Goal: Task Accomplishment & Management: Manage account settings

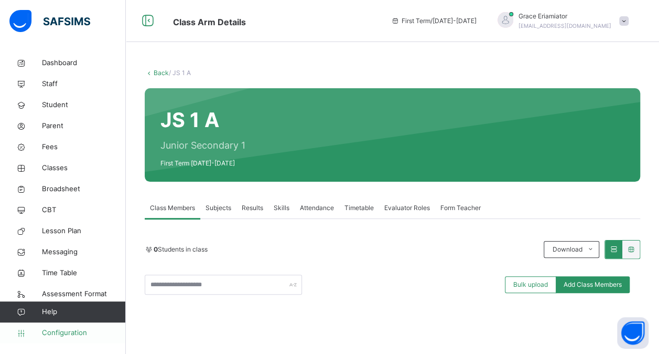
click at [61, 335] on span "Configuration" at bounding box center [83, 332] width 83 height 10
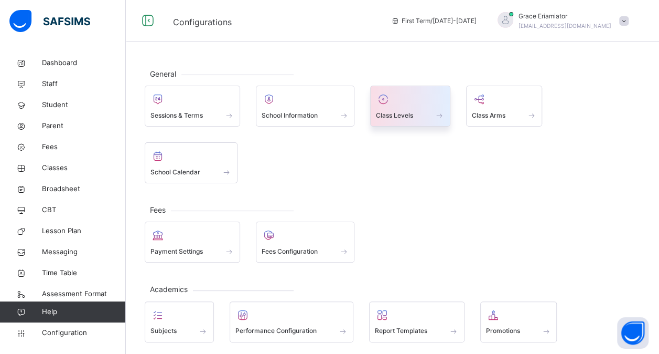
click at [407, 105] on div at bounding box center [410, 99] width 69 height 16
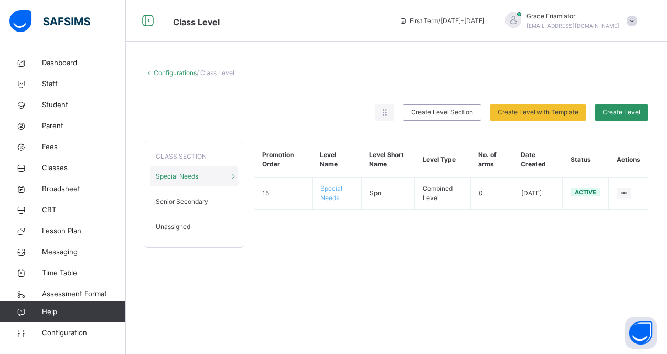
click at [183, 230] on span "Unassigned" at bounding box center [173, 226] width 35 height 9
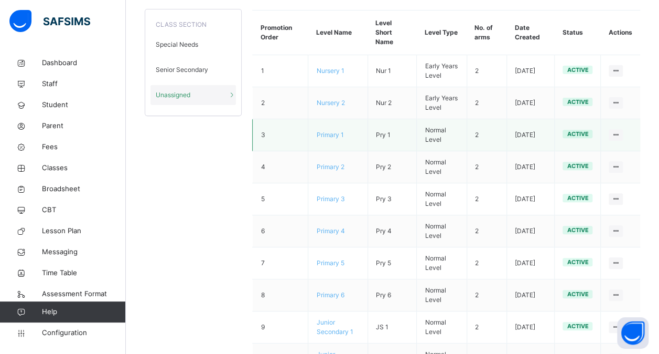
scroll to position [133, 0]
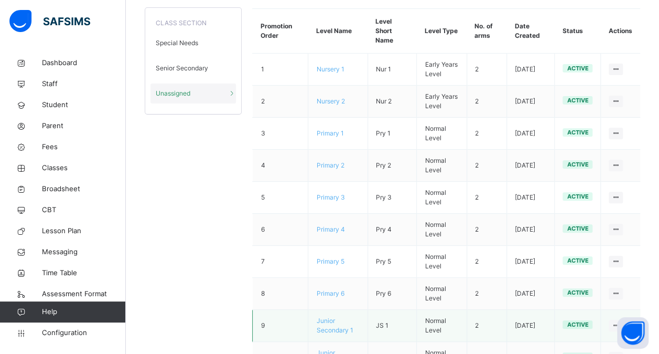
click at [326, 316] on span "Junior Secondary 1" at bounding box center [334, 324] width 37 height 17
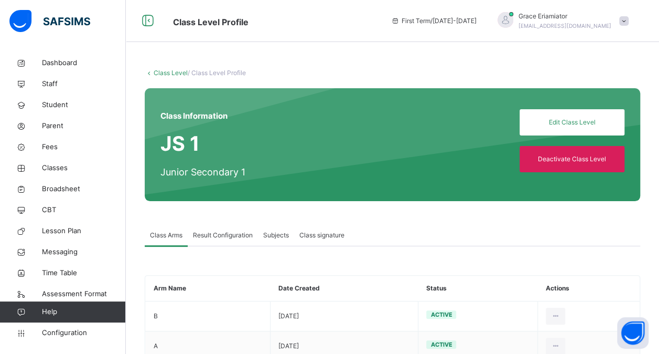
scroll to position [33, 0]
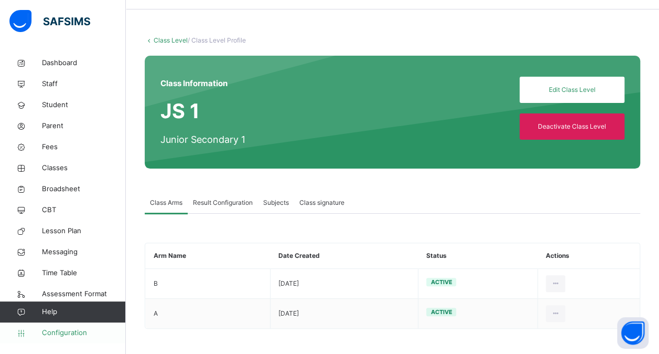
click at [78, 326] on link "Configuration" at bounding box center [62, 332] width 125 height 21
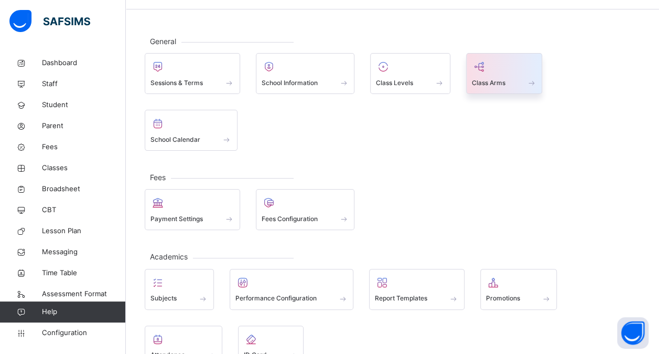
click at [478, 72] on div at bounding box center [504, 67] width 65 height 16
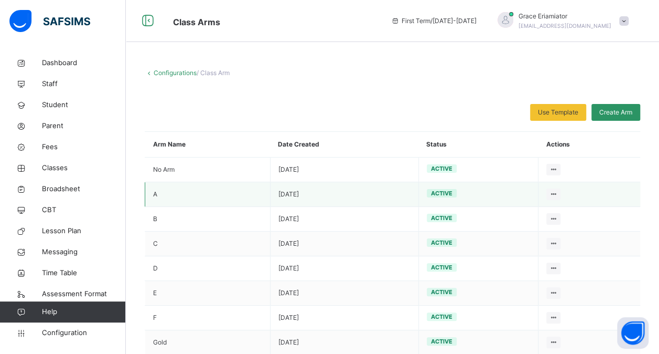
scroll to position [48, 0]
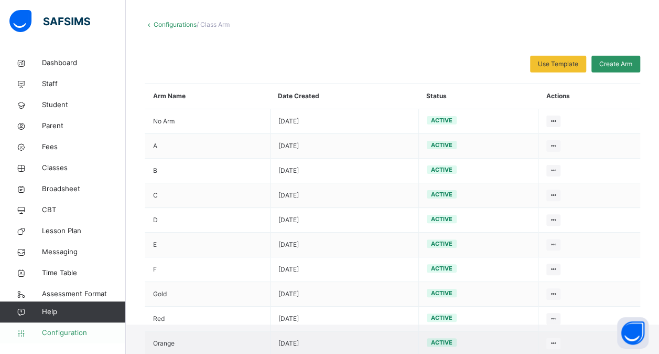
click at [57, 329] on span "Configuration" at bounding box center [83, 332] width 83 height 10
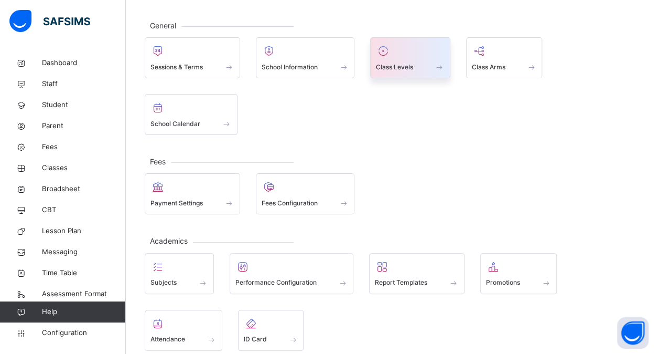
click at [430, 41] on div "Class Levels" at bounding box center [410, 57] width 80 height 41
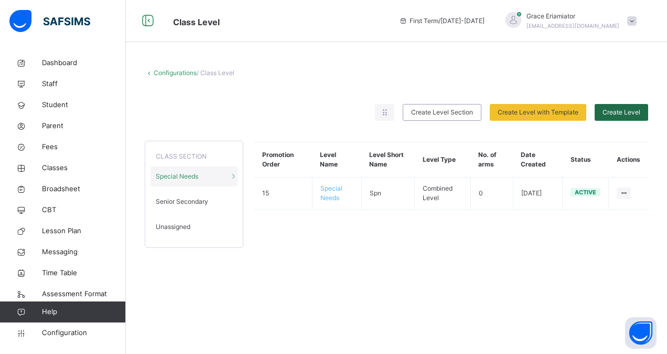
click at [625, 118] on div "Create Level" at bounding box center [622, 112] width 54 height 17
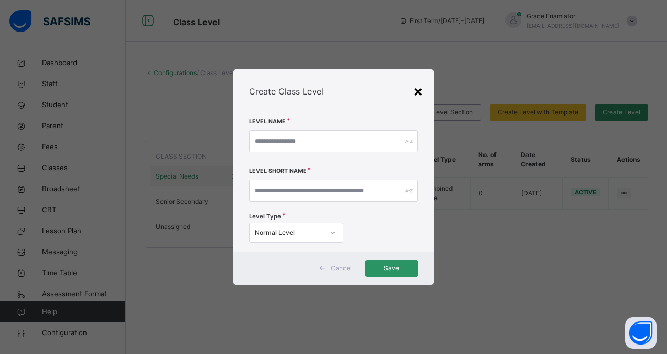
click at [421, 90] on div "×" at bounding box center [418, 91] width 10 height 22
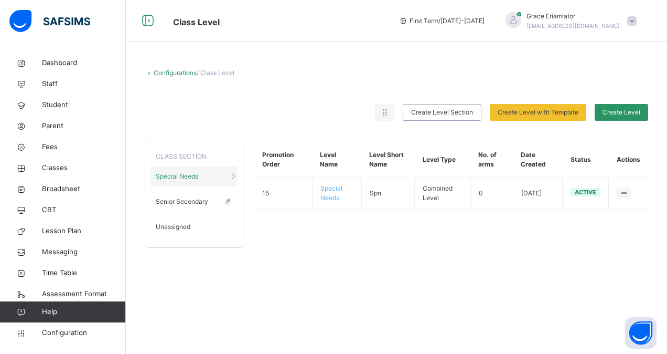
click at [202, 202] on span "Senior Secondary" at bounding box center [182, 201] width 52 height 9
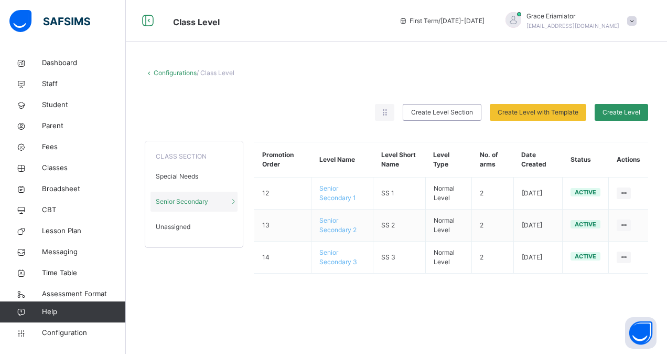
click at [193, 220] on div "Unassigned" at bounding box center [194, 227] width 87 height 20
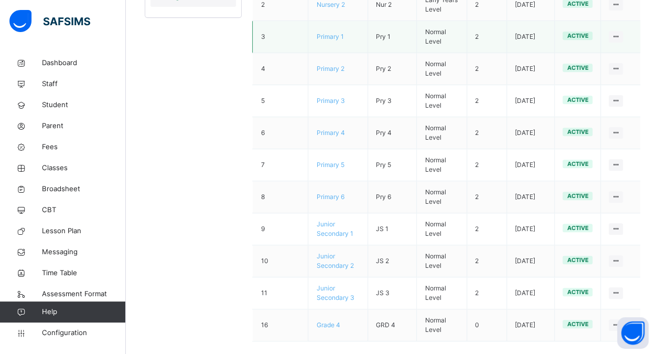
scroll to position [231, 0]
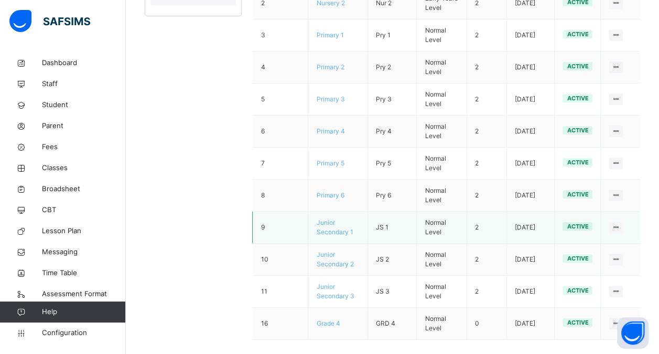
click at [328, 218] on span "Junior Secondary 1" at bounding box center [334, 226] width 37 height 17
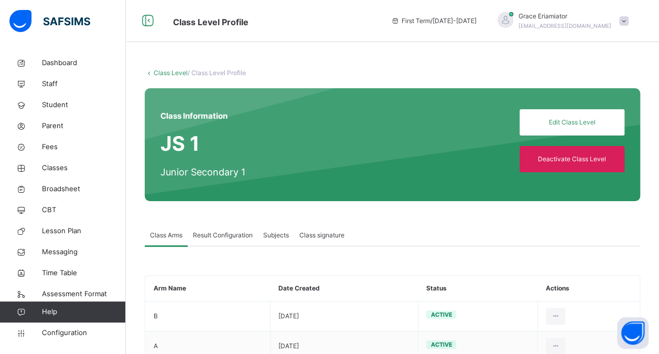
scroll to position [33, 0]
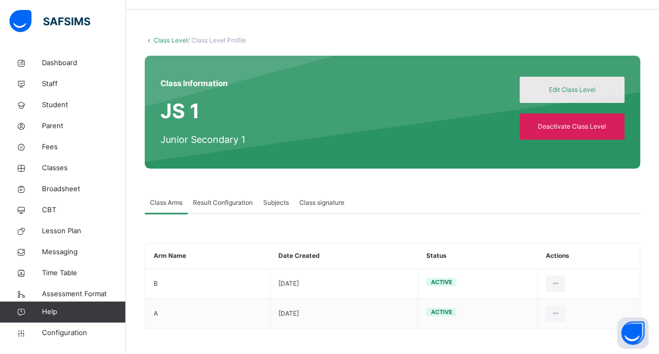
click at [573, 87] on span "Edit Class Level" at bounding box center [572, 89] width 89 height 9
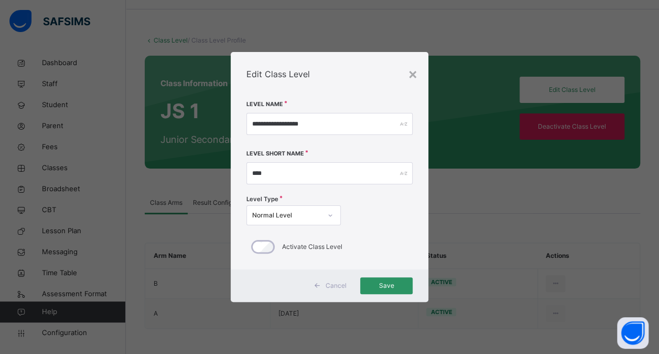
click at [331, 286] on span "Cancel" at bounding box center [336, 285] width 21 height 9
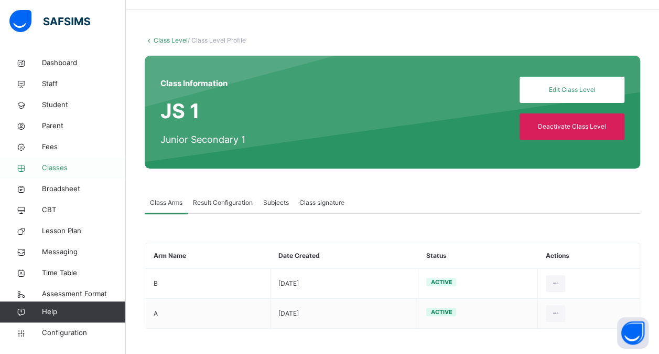
click at [54, 171] on span "Classes" at bounding box center [84, 168] width 84 height 10
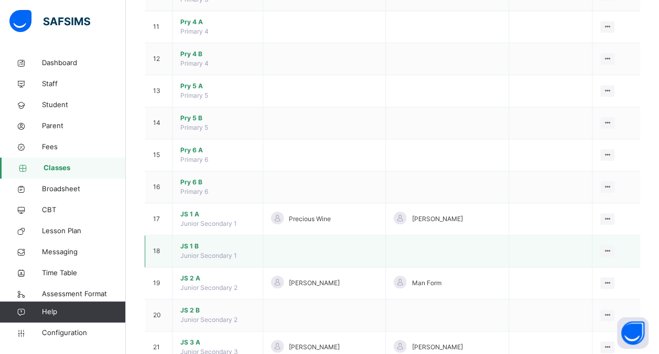
scroll to position [456, 0]
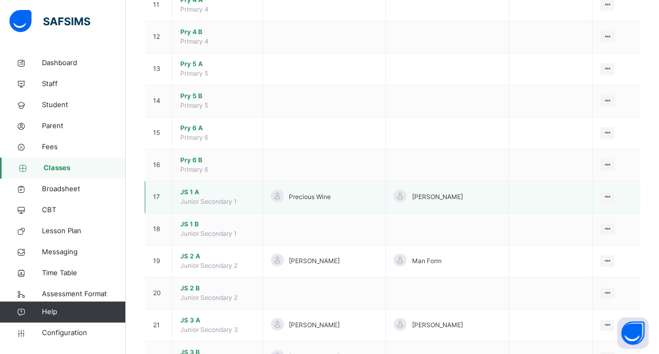
click at [189, 190] on span "JS 1 A" at bounding box center [217, 191] width 74 height 9
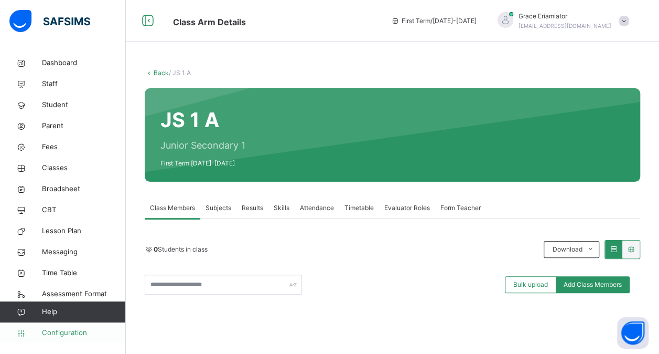
click at [67, 336] on span "Configuration" at bounding box center [83, 332] width 83 height 10
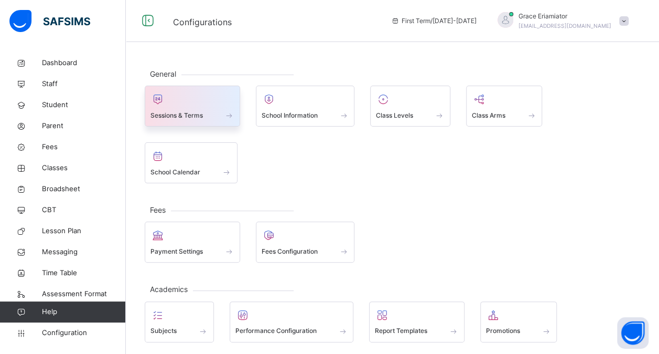
click at [193, 112] on span "Sessions & Terms" at bounding box center [177, 115] width 52 height 9
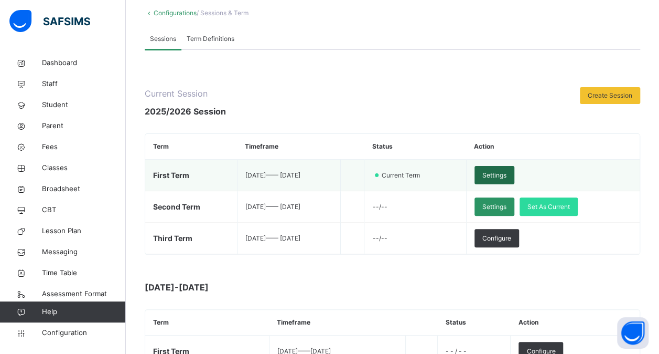
scroll to position [59, 0]
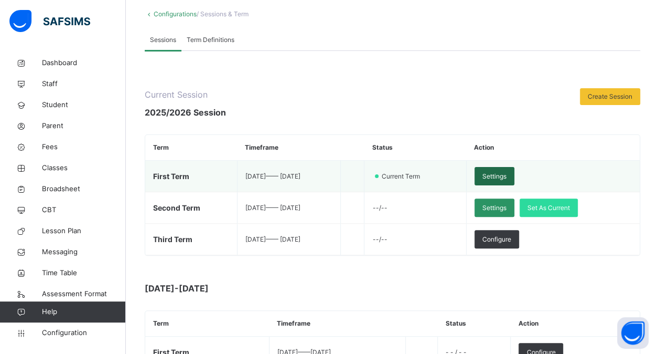
click at [507, 174] on span "Settings" at bounding box center [495, 176] width 24 height 9
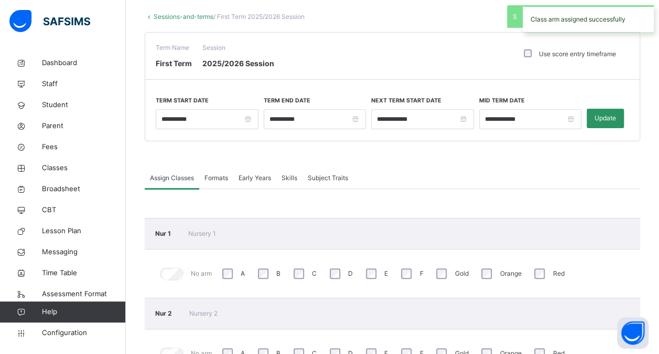
scroll to position [54, 0]
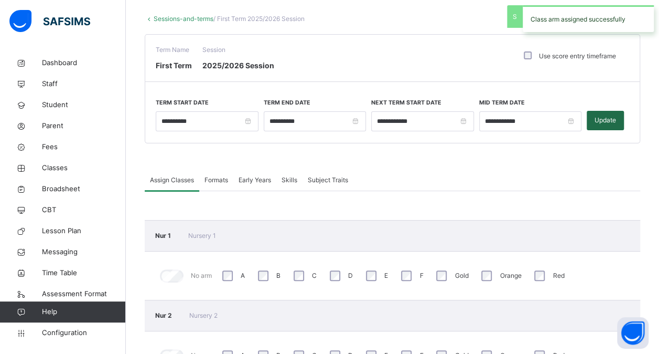
click at [603, 115] on span "Update" at bounding box center [606, 119] width 22 height 9
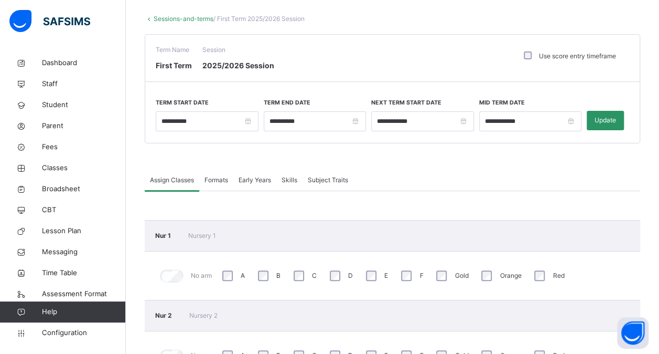
click at [187, 20] on link "Sessions-and-terms" at bounding box center [184, 19] width 60 height 8
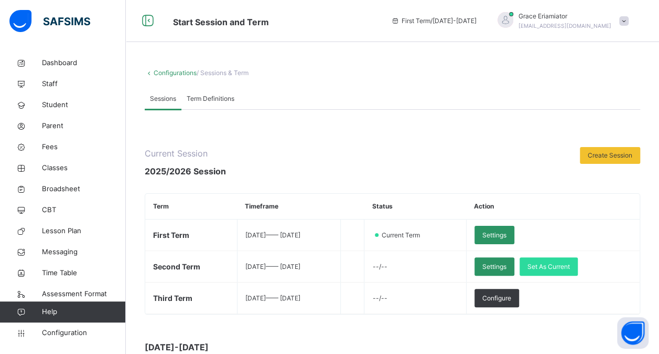
click at [169, 72] on link "Configurations" at bounding box center [175, 73] width 43 height 8
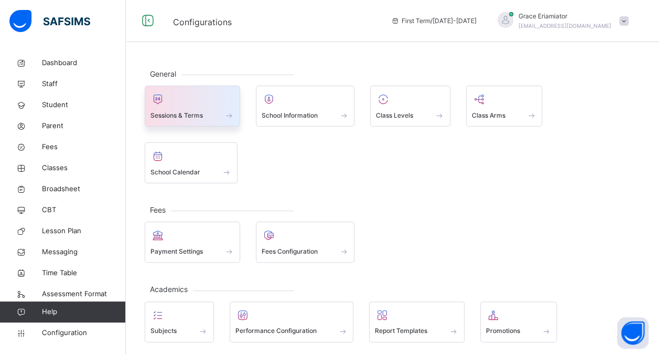
click at [186, 94] on div at bounding box center [193, 99] width 84 height 16
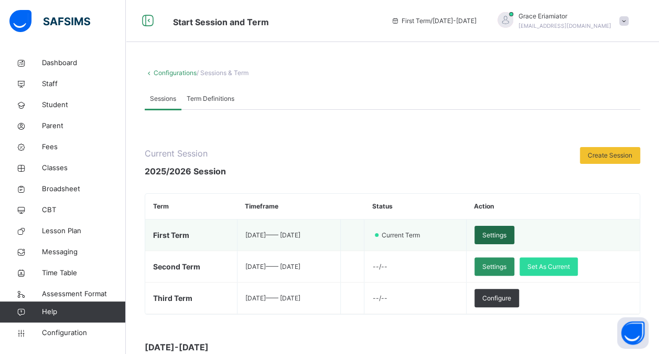
click at [507, 231] on span "Settings" at bounding box center [495, 234] width 24 height 9
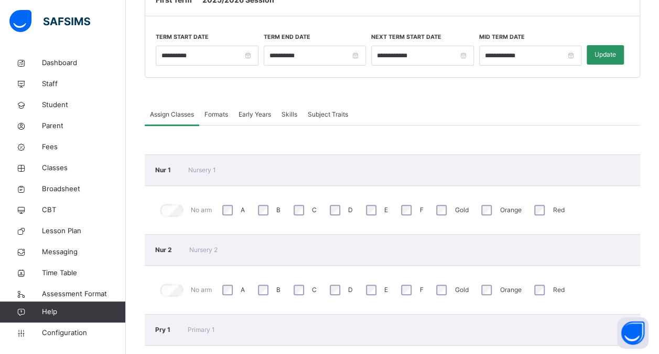
scroll to position [121, 0]
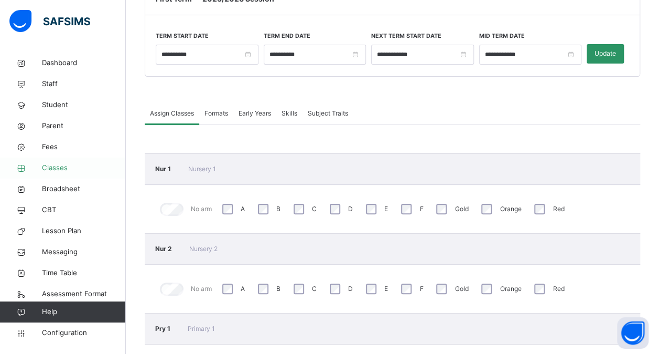
click at [59, 167] on span "Classes" at bounding box center [84, 168] width 84 height 10
